Goal: Navigation & Orientation: Find specific page/section

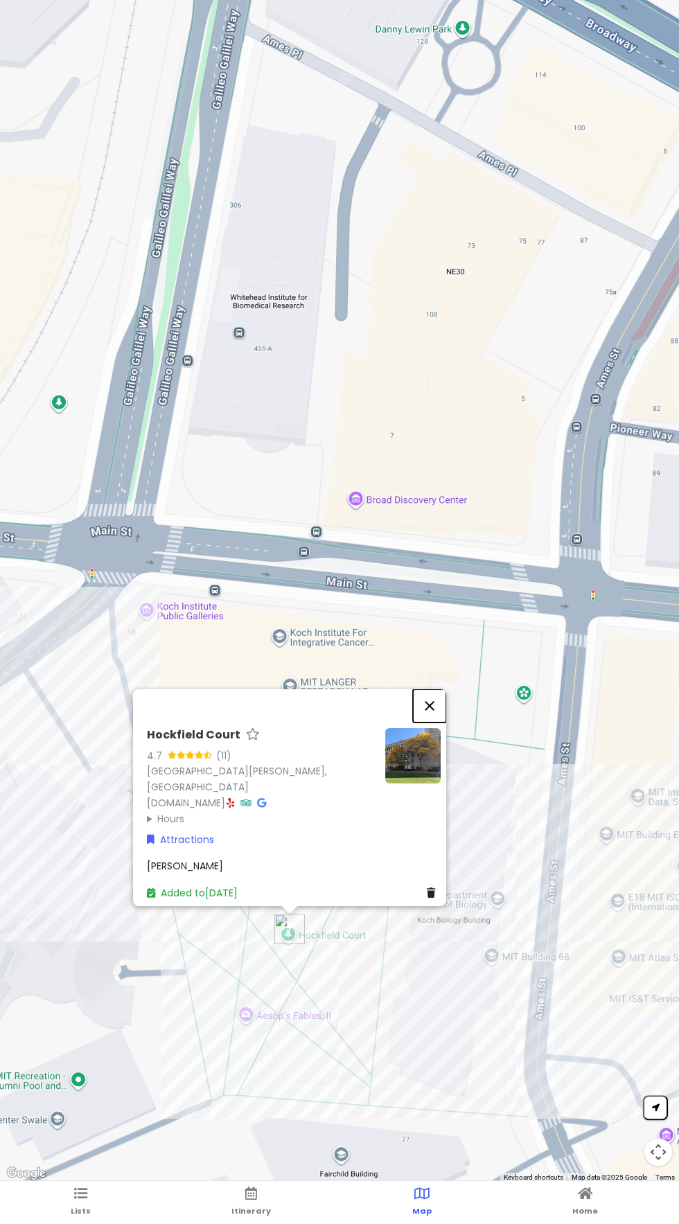
click at [428, 692] on button "Close" at bounding box center [429, 705] width 33 height 33
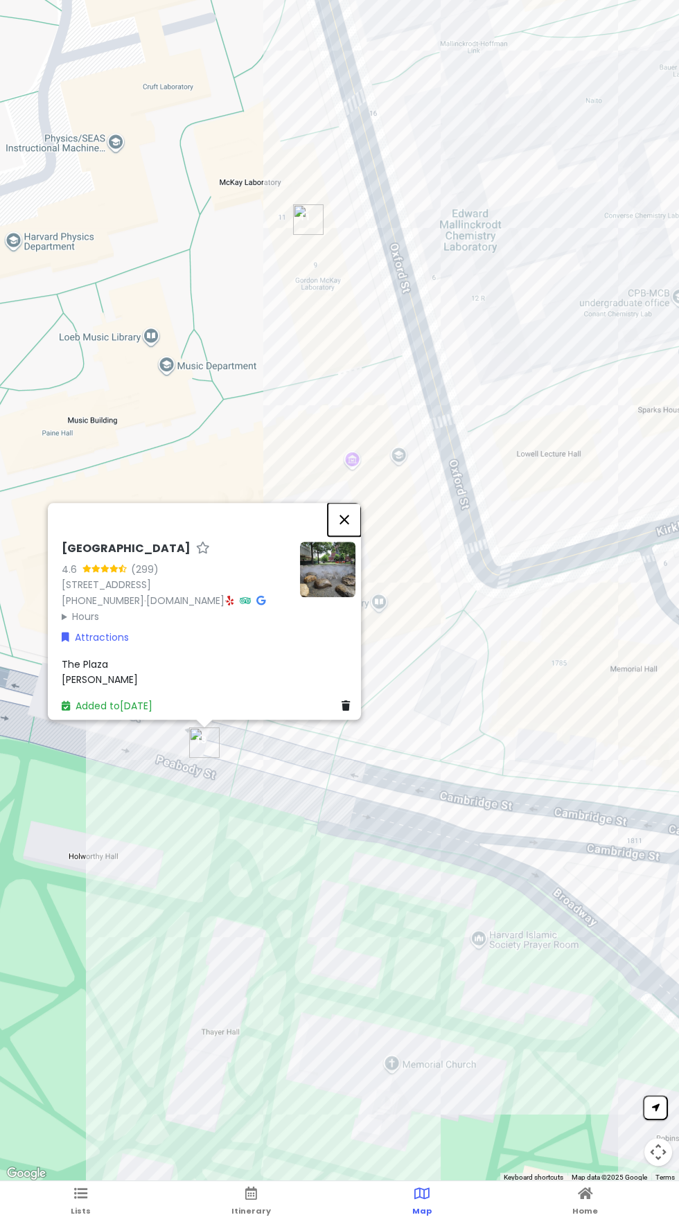
click at [355, 503] on button "Close" at bounding box center [344, 519] width 33 height 33
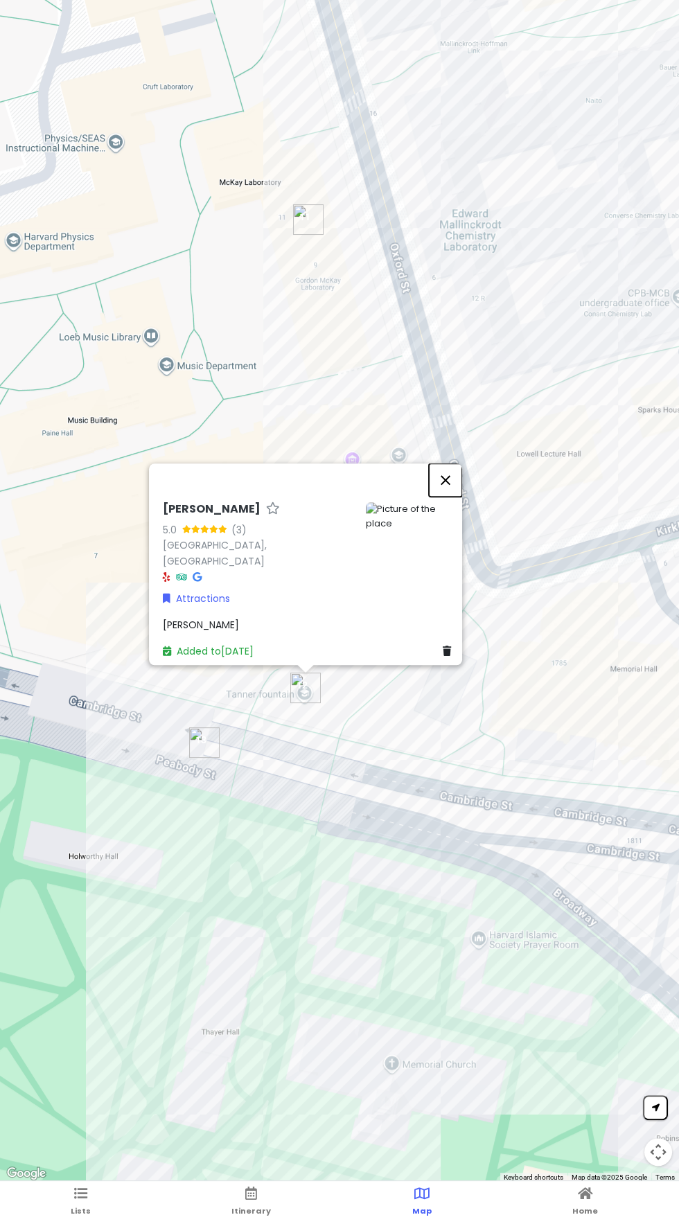
click at [438, 463] on button "Close" at bounding box center [445, 479] width 33 height 33
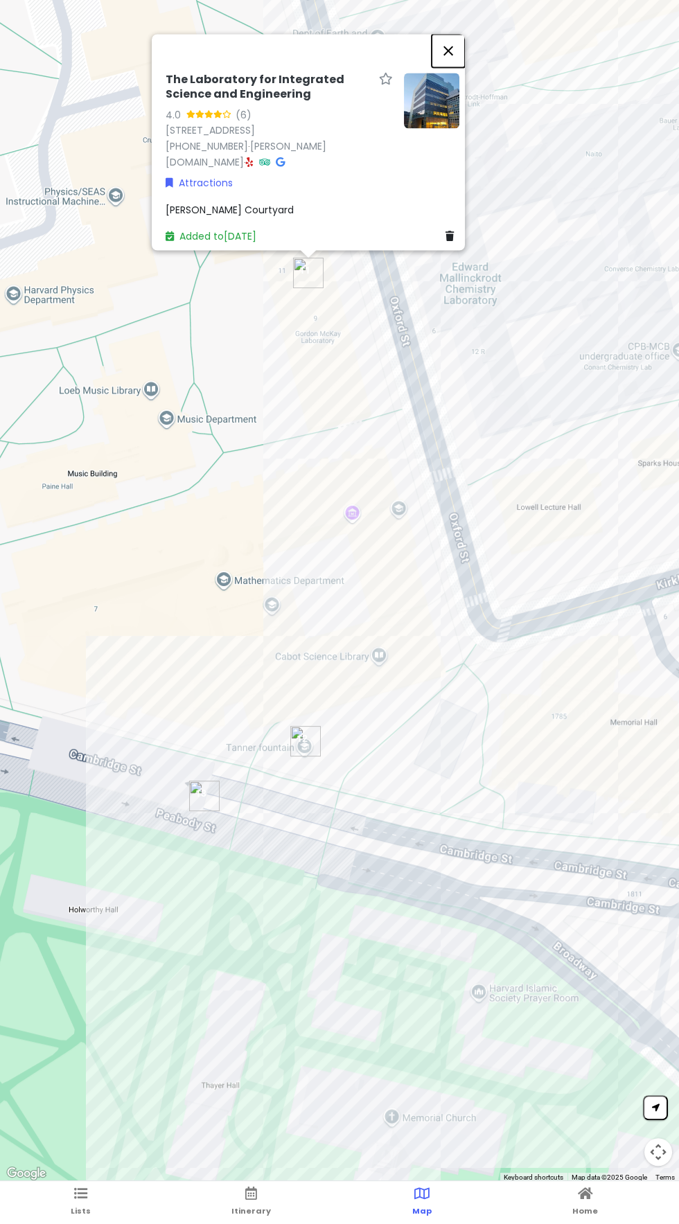
click at [448, 60] on button "Close" at bounding box center [448, 50] width 33 height 33
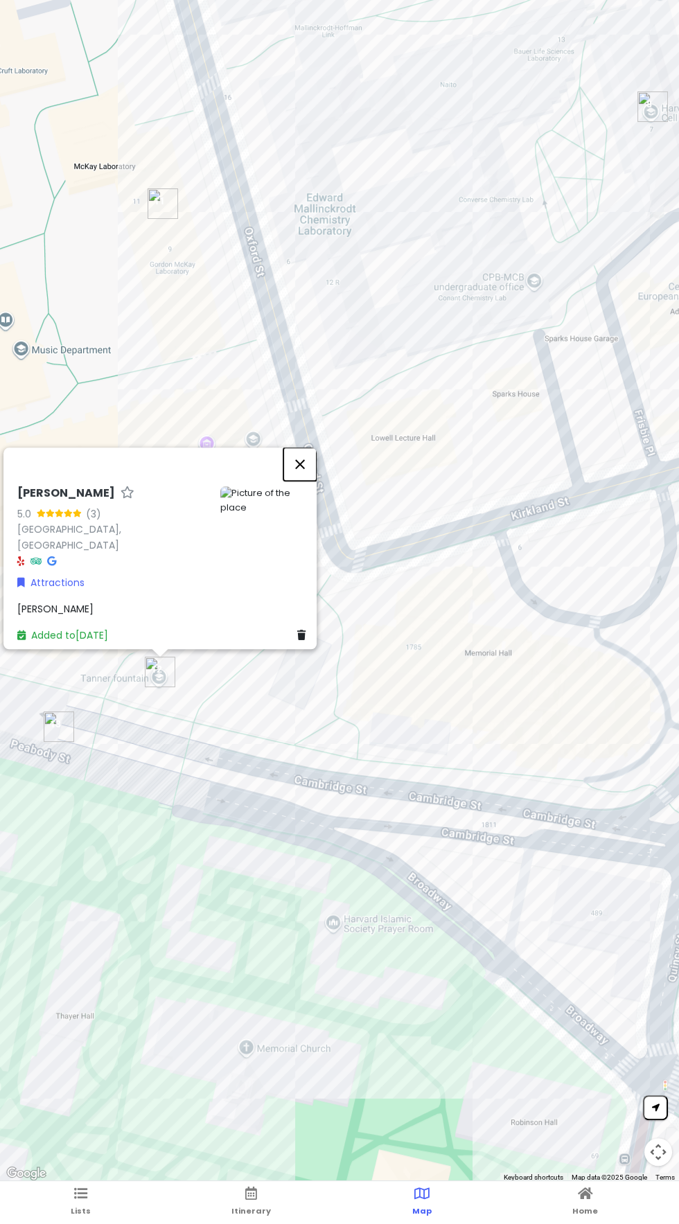
click at [298, 470] on button "Close" at bounding box center [299, 464] width 33 height 33
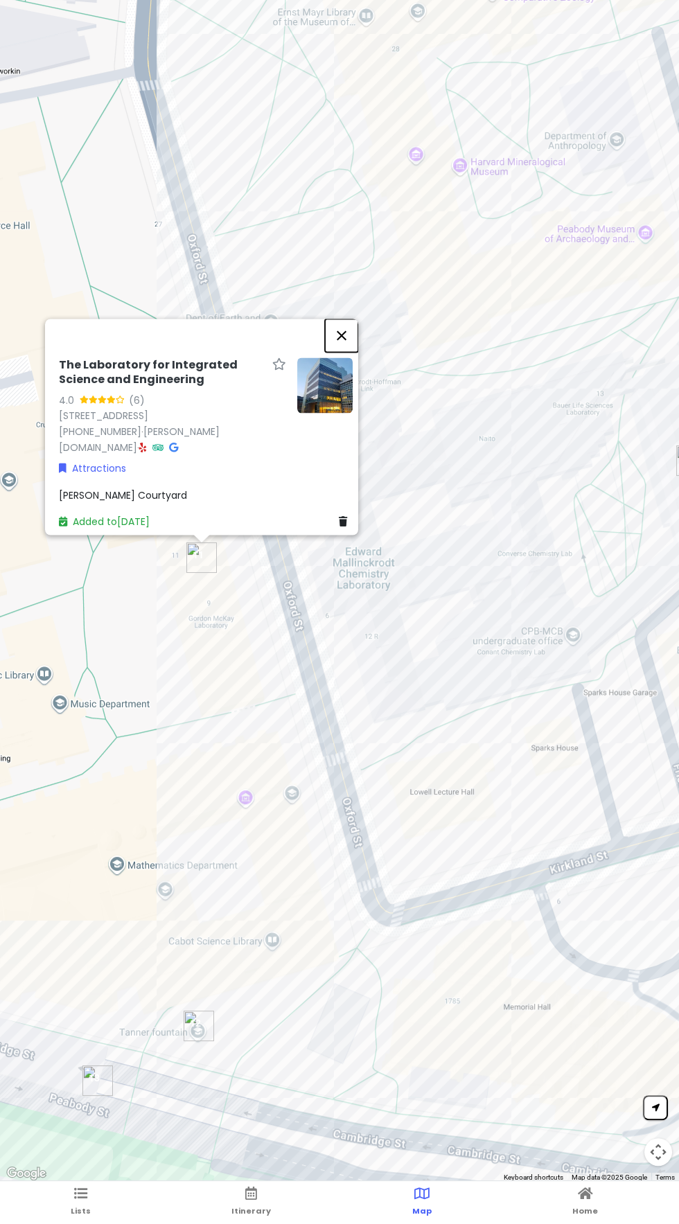
click at [333, 347] on button "Close" at bounding box center [341, 335] width 33 height 33
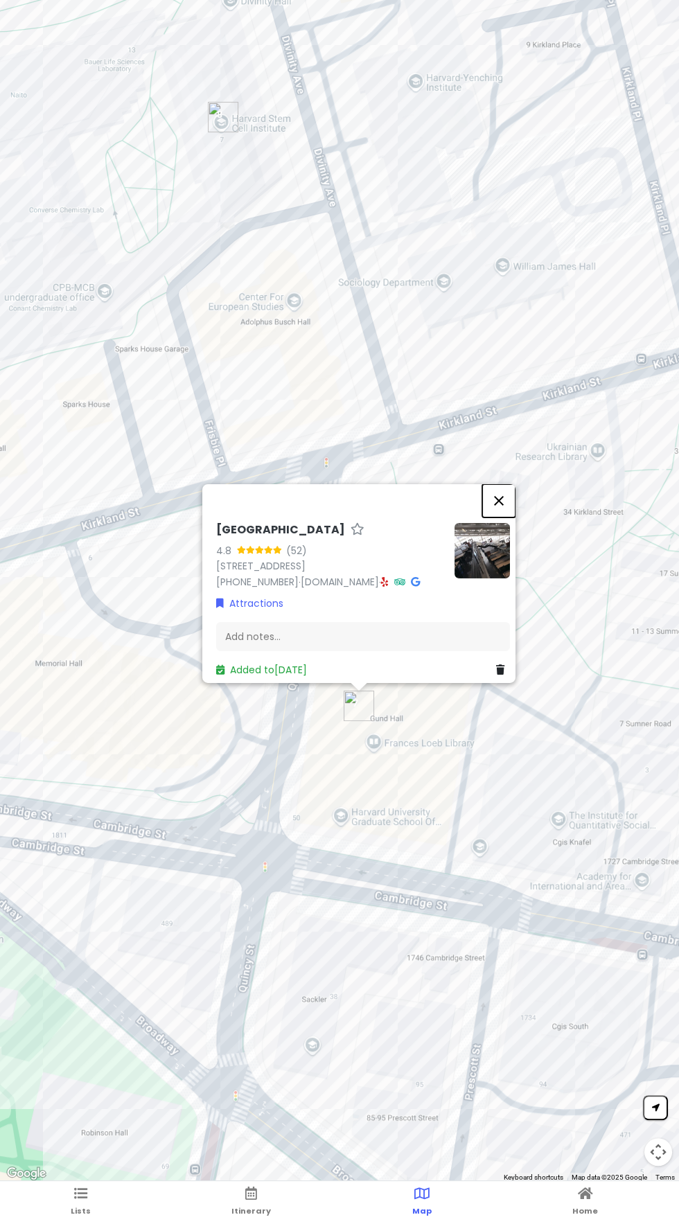
click at [505, 484] on button "Close" at bounding box center [498, 500] width 33 height 33
